Goal: Information Seeking & Learning: Learn about a topic

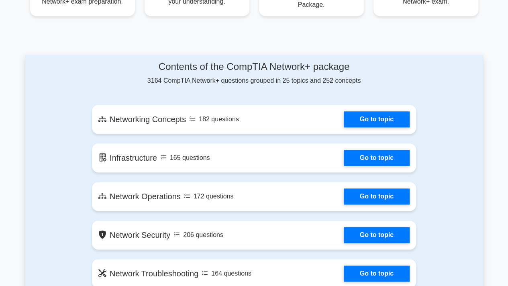
scroll to position [401, 0]
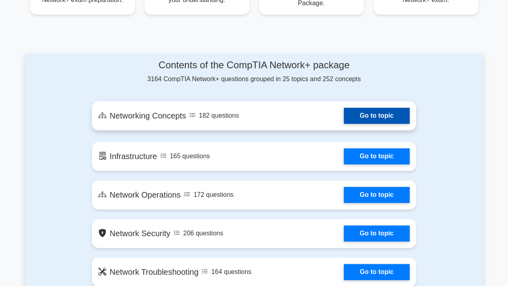
click at [365, 121] on link "Go to topic" at bounding box center [377, 116] width 66 height 16
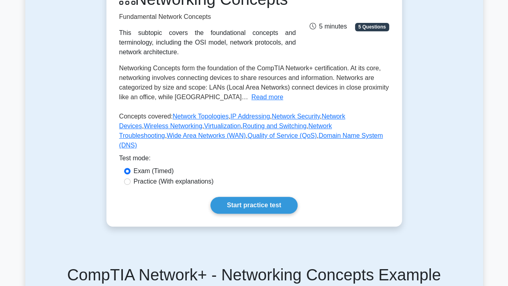
scroll to position [201, 0]
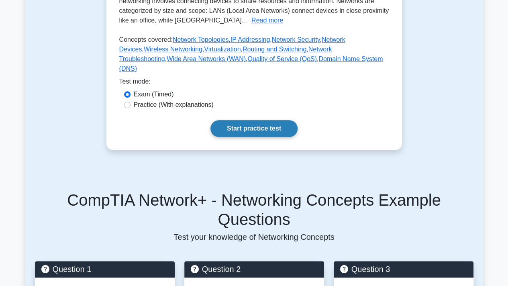
click at [265, 137] on link "Start practice test" at bounding box center [253, 128] width 87 height 17
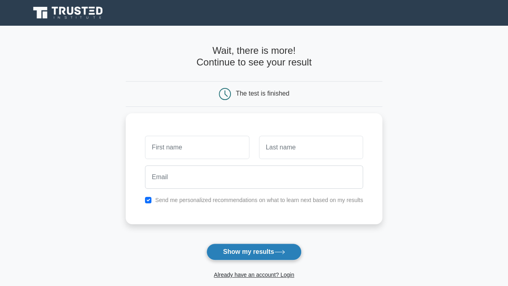
click at [233, 249] on button "Show my results" at bounding box center [253, 251] width 95 height 17
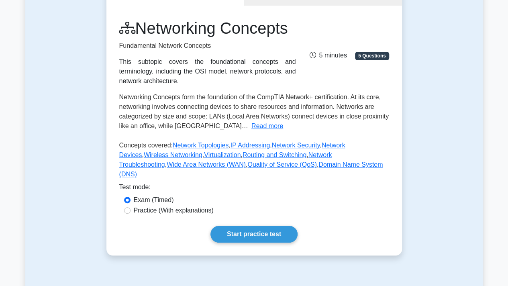
scroll to position [96, 0]
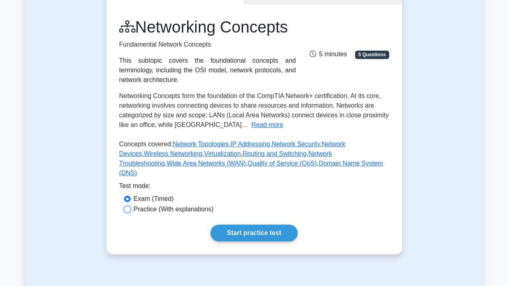
click at [126, 212] on input "Practice (With explanations)" at bounding box center [127, 209] width 6 height 6
radio input "true"
click at [240, 241] on link "Start practice test" at bounding box center [253, 232] width 87 height 17
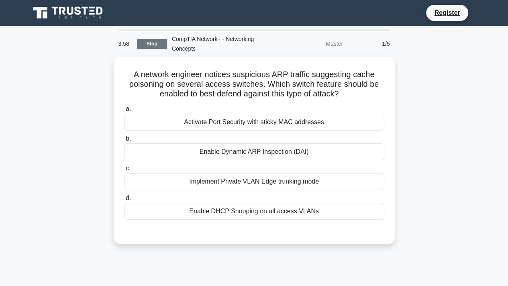
click at [156, 41] on link "Stop" at bounding box center [152, 44] width 30 height 10
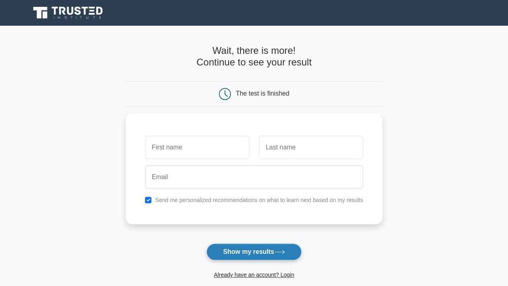
click at [251, 248] on button "Show my results" at bounding box center [253, 251] width 95 height 17
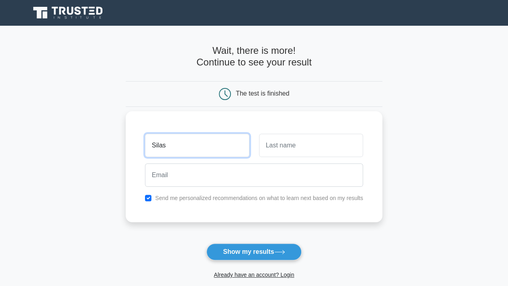
type input "Silas"
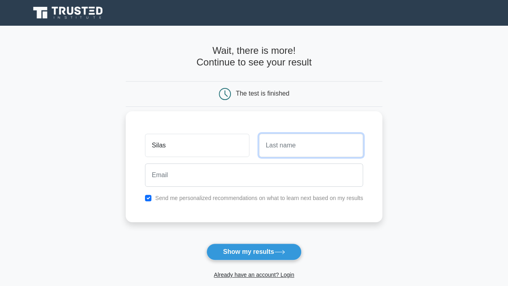
click at [300, 151] on input "text" at bounding box center [311, 145] width 104 height 23
type input "Architect"
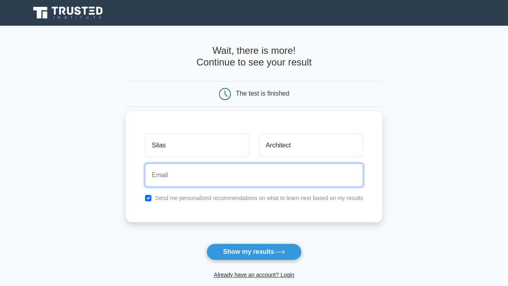
click at [218, 173] on input "email" at bounding box center [254, 174] width 218 height 23
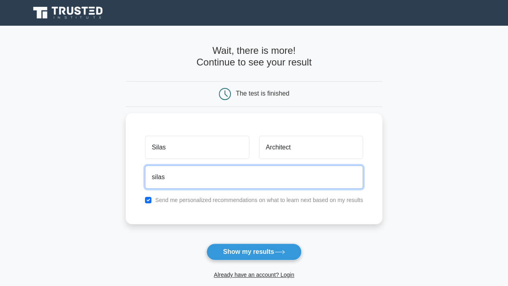
type input "silas"
